Goal: Task Accomplishment & Management: Use online tool/utility

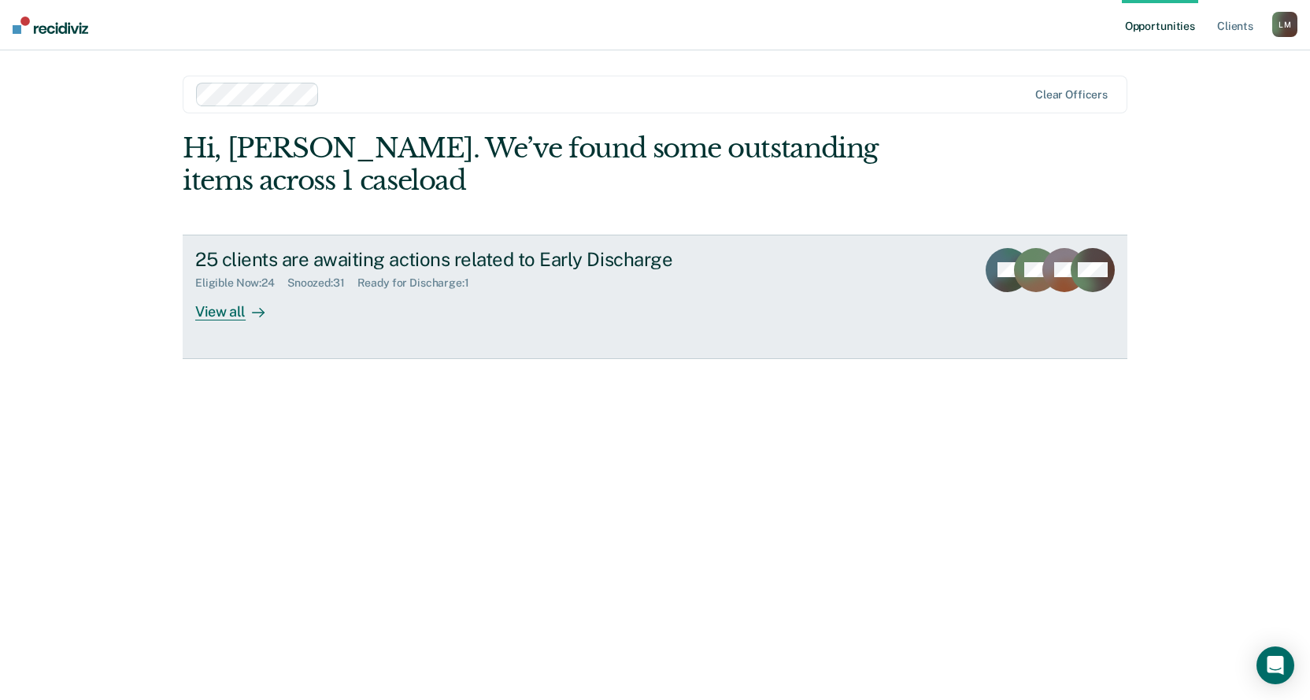
click at [198, 310] on div "View all" at bounding box center [239, 305] width 88 height 31
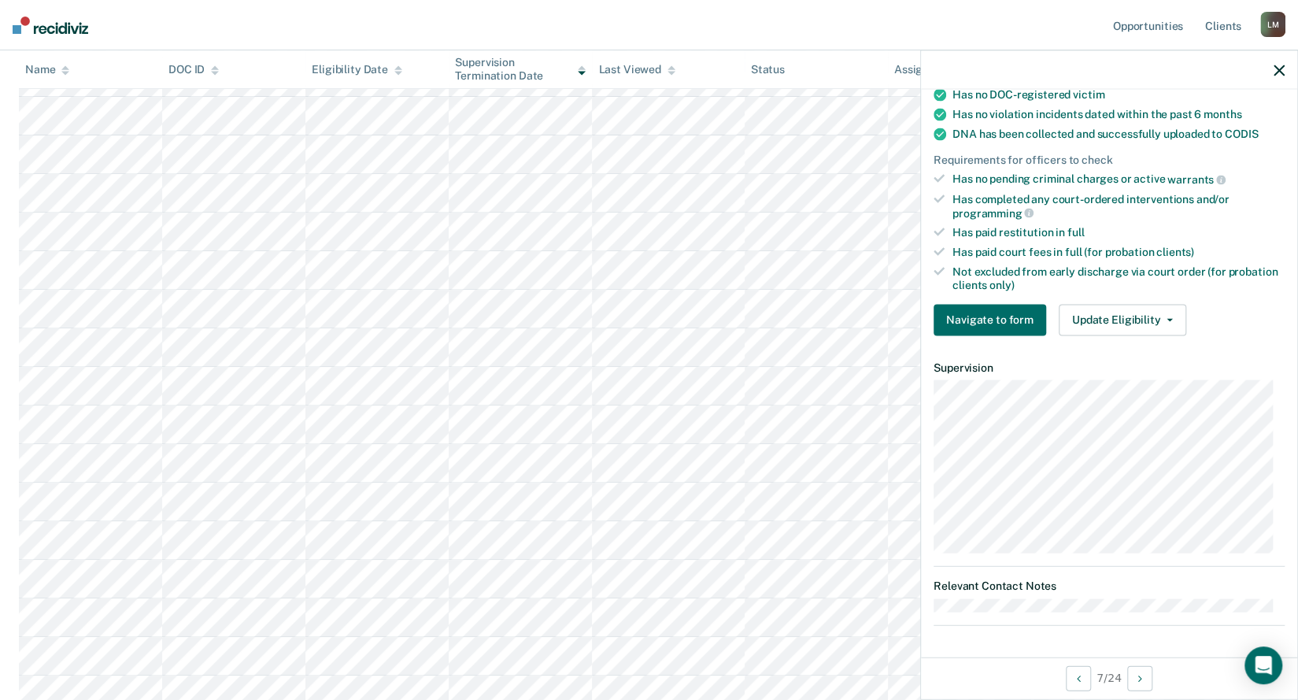
scroll to position [309, 0]
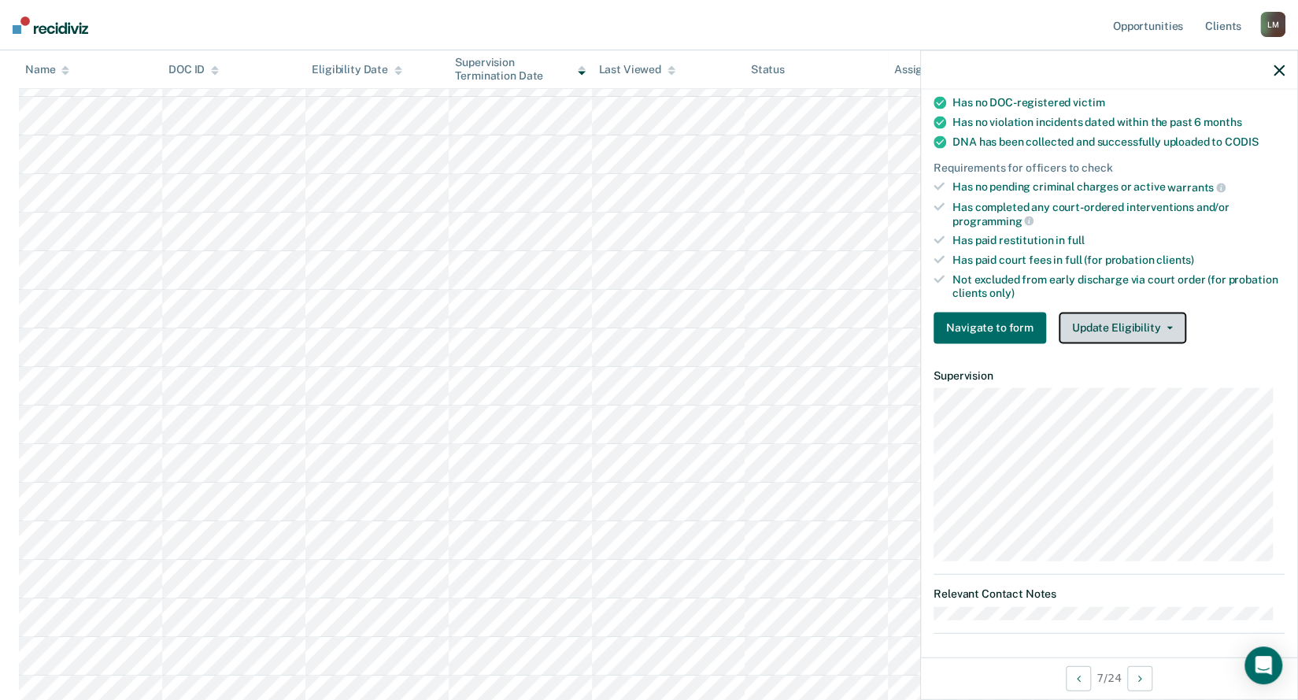
click at [1133, 312] on button "Update Eligibility" at bounding box center [1121, 327] width 127 height 31
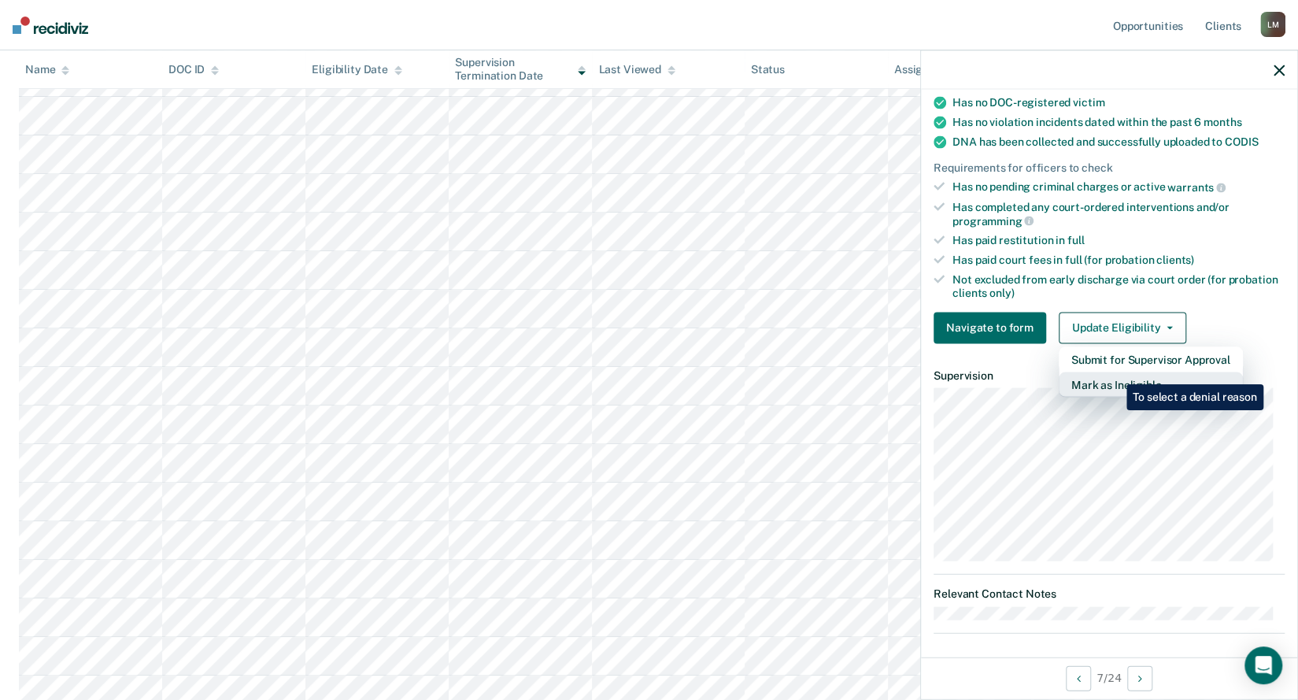
click at [1114, 372] on button "Mark as Ineligible" at bounding box center [1150, 383] width 184 height 25
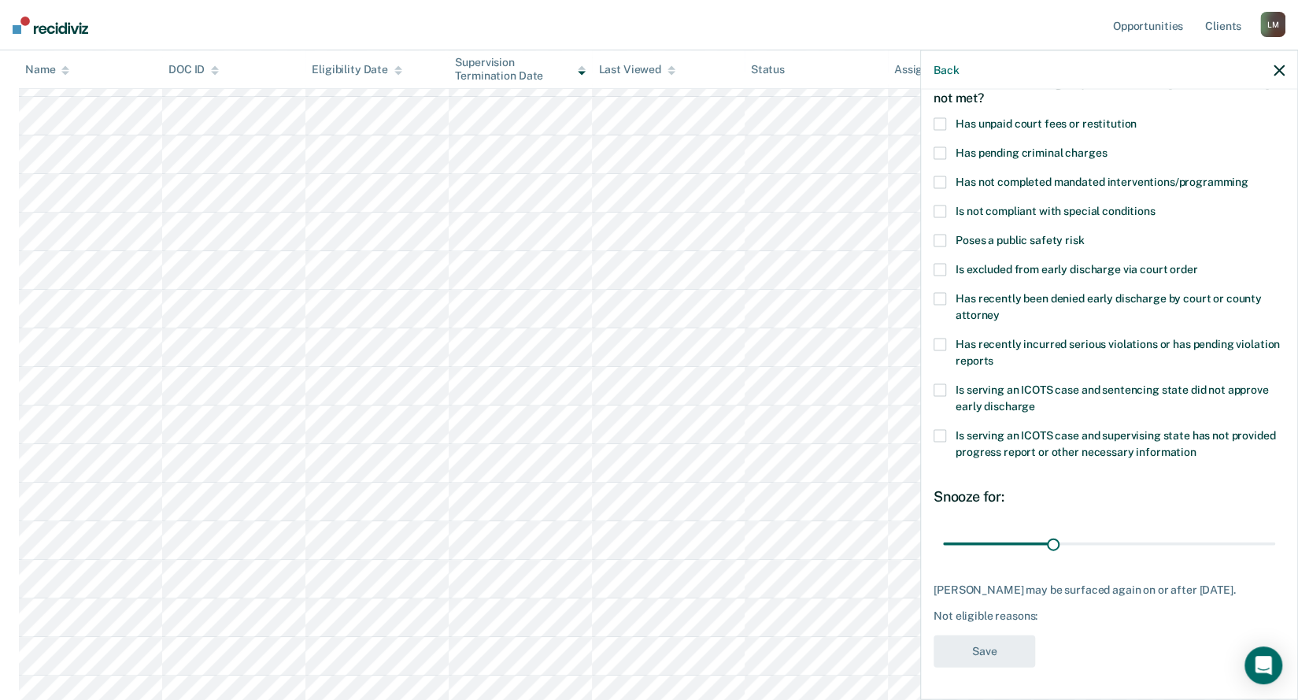
click at [938, 430] on span at bounding box center [939, 436] width 13 height 13
click at [1196, 446] on input "Is serving an ICOTS case and supervising state has not provided progress report…" at bounding box center [1196, 446] width 0 height 0
drag, startPoint x: 973, startPoint y: 533, endPoint x: 1022, endPoint y: 534, distance: 49.6
click at [1022, 534] on input "range" at bounding box center [1109, 544] width 332 height 28
click at [1029, 530] on input "range" at bounding box center [1109, 544] width 332 height 28
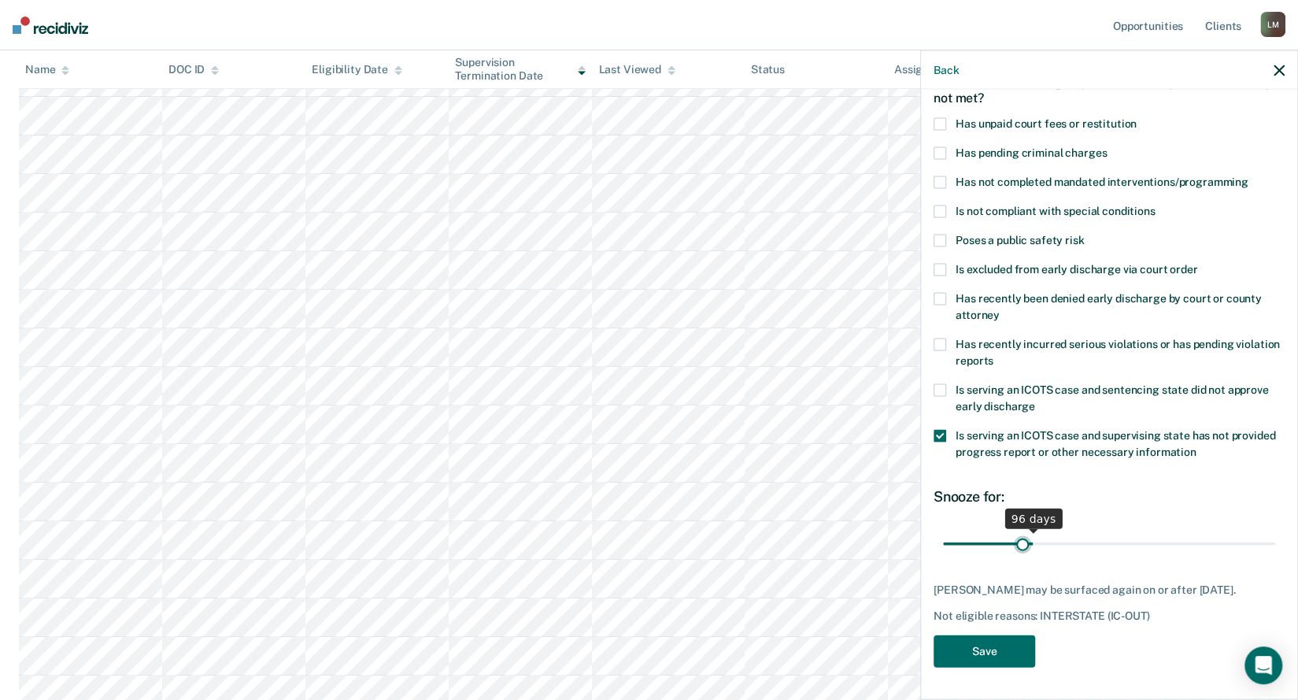
click at [1018, 530] on input "range" at bounding box center [1109, 544] width 332 height 28
type input "90"
click at [1023, 532] on input "range" at bounding box center [1109, 544] width 332 height 28
click at [1007, 652] on button "Save" at bounding box center [984, 651] width 102 height 32
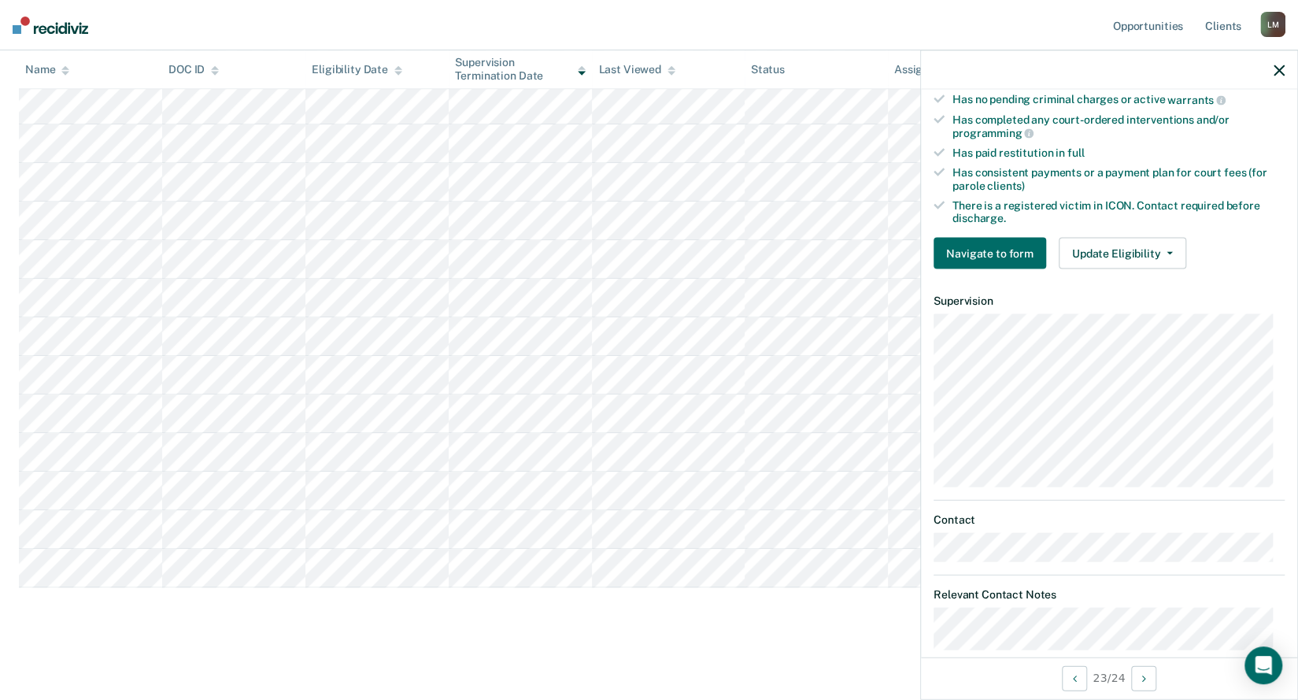
scroll to position [416, 0]
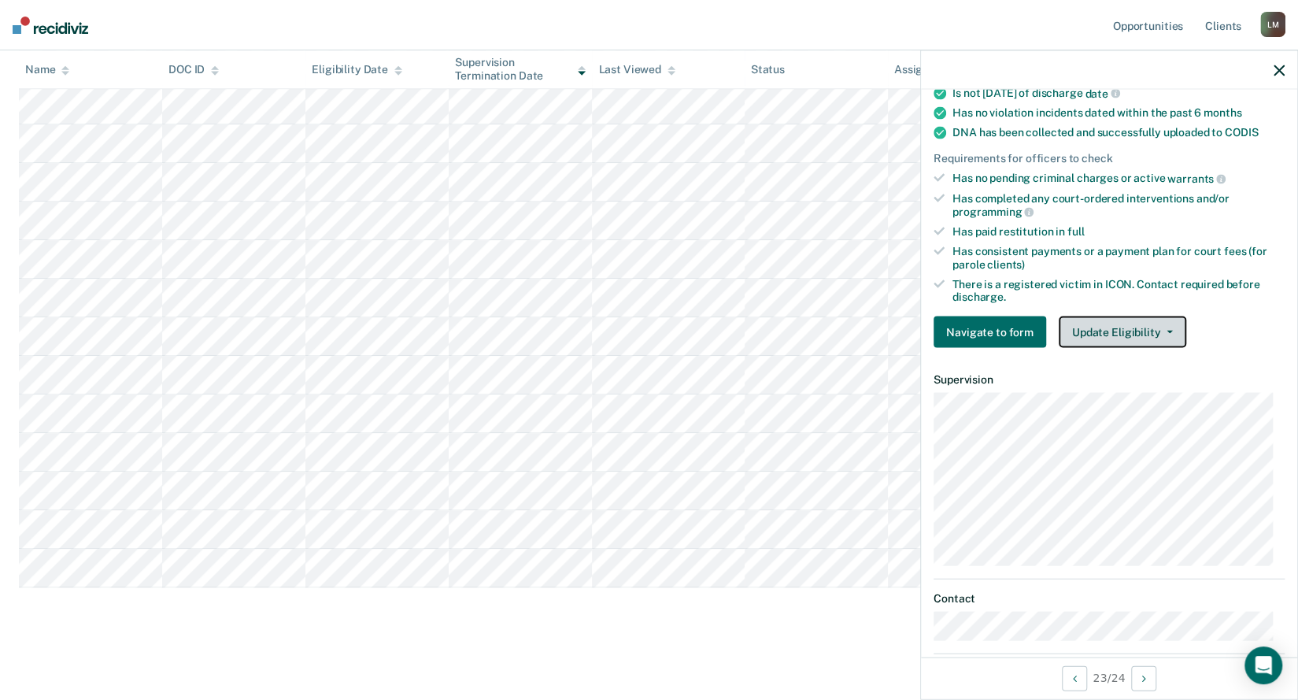
click at [1131, 322] on button "Update Eligibility" at bounding box center [1121, 331] width 127 height 31
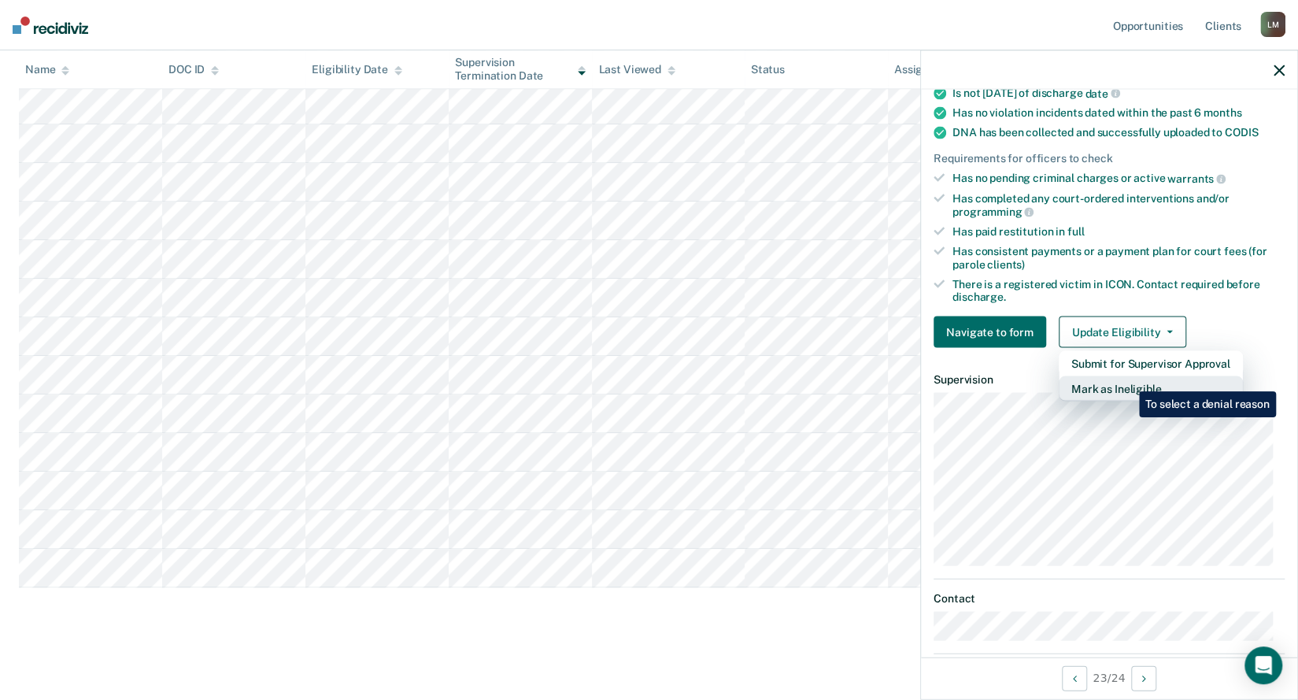
click at [1127, 379] on button "Mark as Ineligible" at bounding box center [1150, 388] width 184 height 25
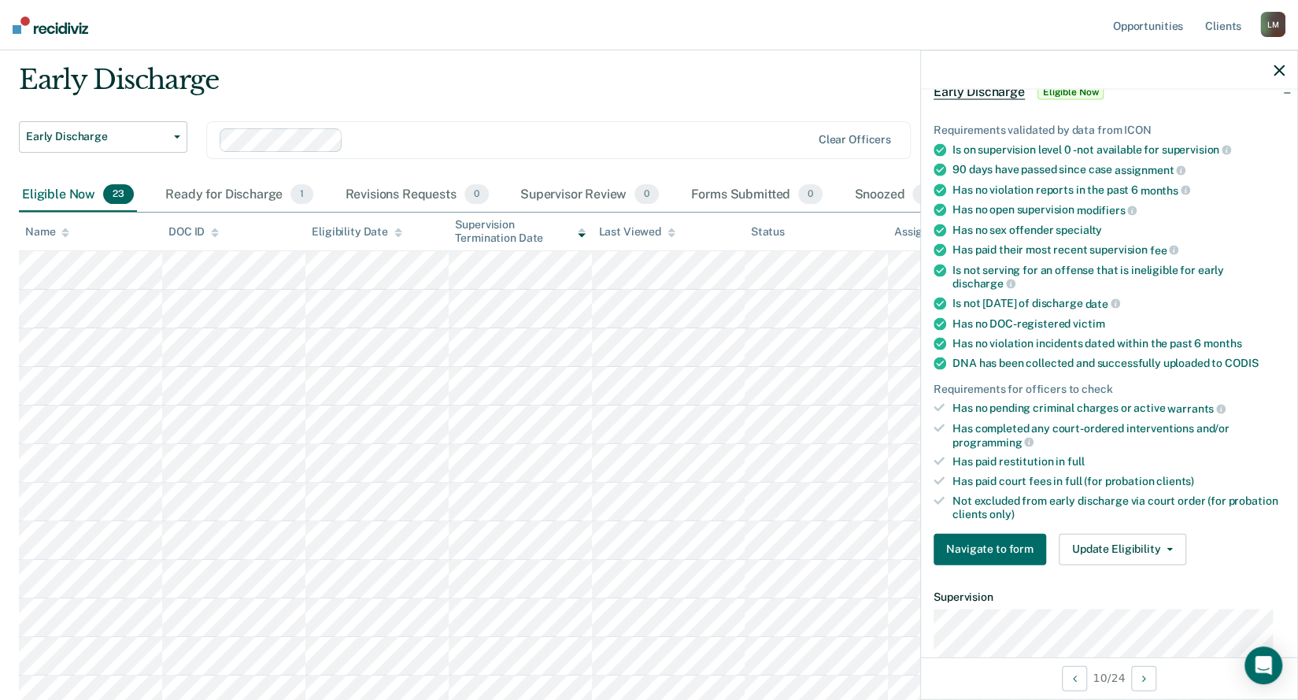
scroll to position [0, 0]
